Goal: Check status

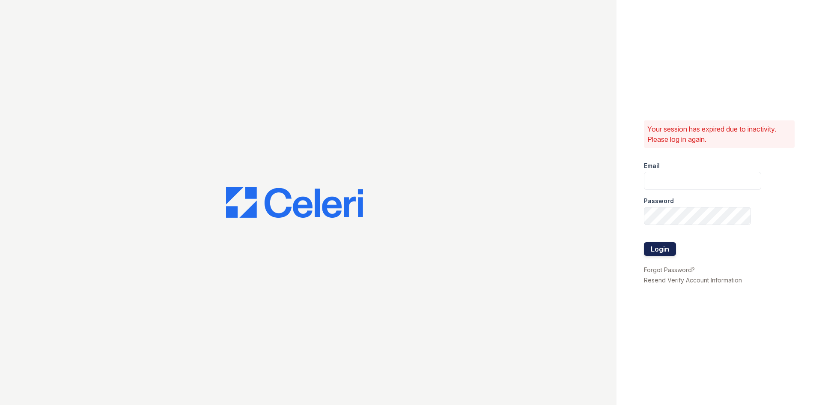
type input "[DOMAIN_NAME][EMAIL_ADDRESS][DOMAIN_NAME]"
click at [670, 247] on button "Login" at bounding box center [660, 249] width 32 height 14
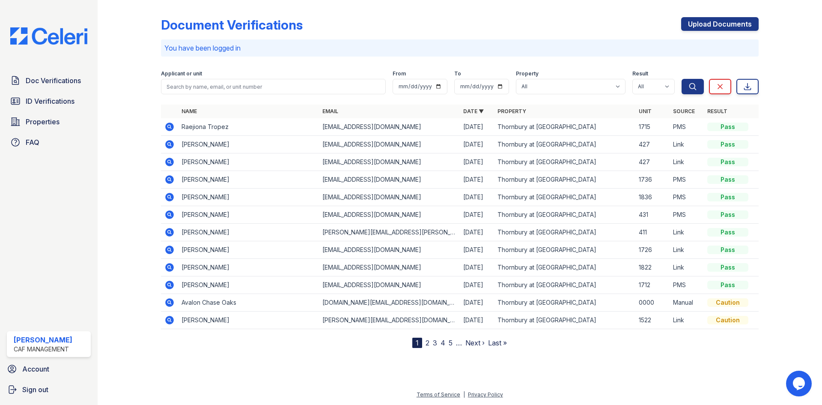
click at [719, 112] on link "Result" at bounding box center [717, 111] width 20 height 6
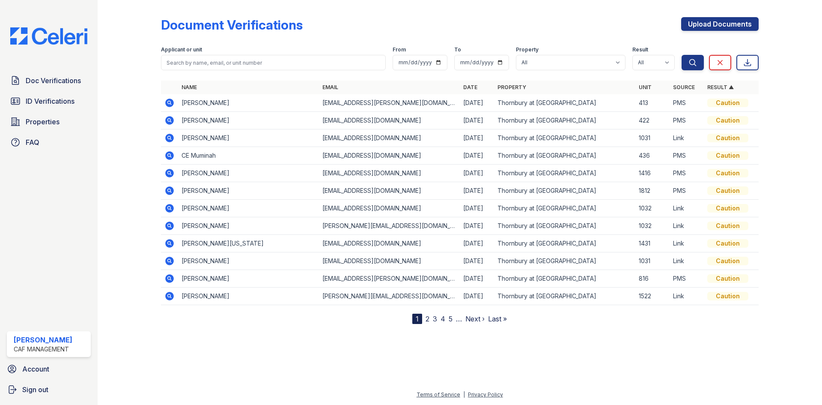
click at [729, 86] on link "Result ▲" at bounding box center [720, 87] width 27 height 6
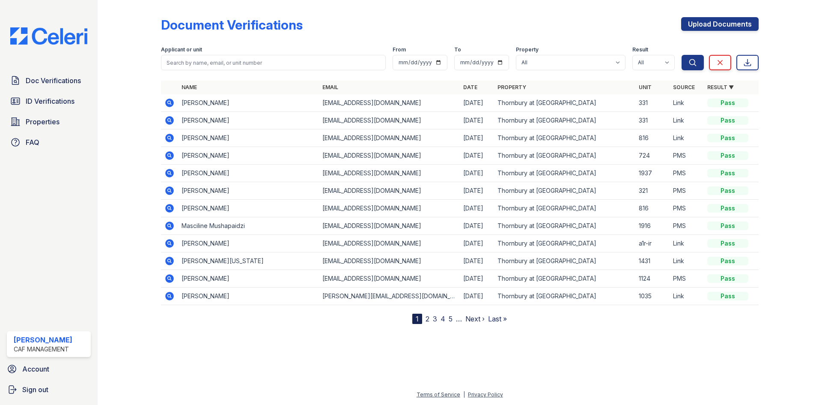
click at [438, 318] on nav "1 2 3 4 5 … Next › Last »" at bounding box center [459, 318] width 95 height 10
click at [444, 318] on link "4" at bounding box center [443, 318] width 5 height 9
click at [481, 317] on nav "« First ‹ Prev 1 2 3 4 5 6 7 8 … Next › Last »" at bounding box center [459, 318] width 162 height 10
click at [484, 317] on link "8" at bounding box center [484, 318] width 4 height 9
click at [729, 87] on link "Result ▼" at bounding box center [720, 87] width 27 height 6
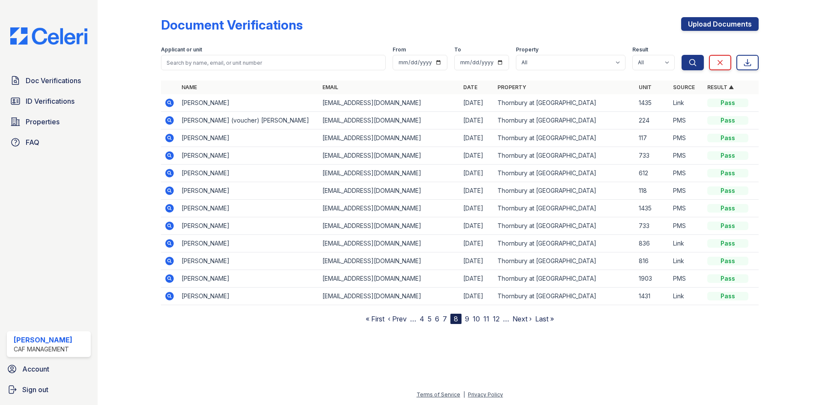
click at [429, 317] on link "5" at bounding box center [430, 318] width 4 height 9
click at [425, 319] on nav "« First ‹ Prev 1 2 3 4 5 6 7 8 9 … Next › Last »" at bounding box center [460, 318] width 170 height 10
click at [429, 319] on link "2" at bounding box center [428, 318] width 4 height 9
